Goal: Information Seeking & Learning: Learn about a topic

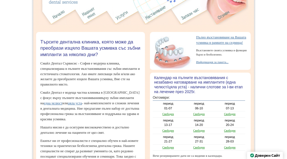
scroll to position [32, 0]
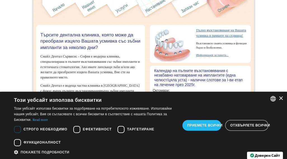
click at [280, 98] on div "×" at bounding box center [281, 98] width 4 height 4
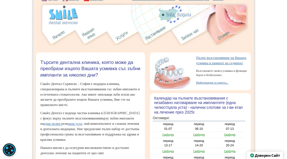
scroll to position [0, 0]
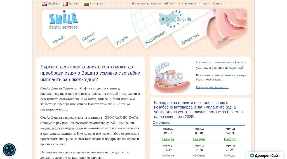
click at [82, 130] on link "цяла уста" at bounding box center [75, 128] width 14 height 4
click at [206, 62] on link "Пълно възстановяване на Вашата усмивка в рамките на седмица!" at bounding box center [221, 64] width 50 height 9
